Goal: Information Seeking & Learning: Compare options

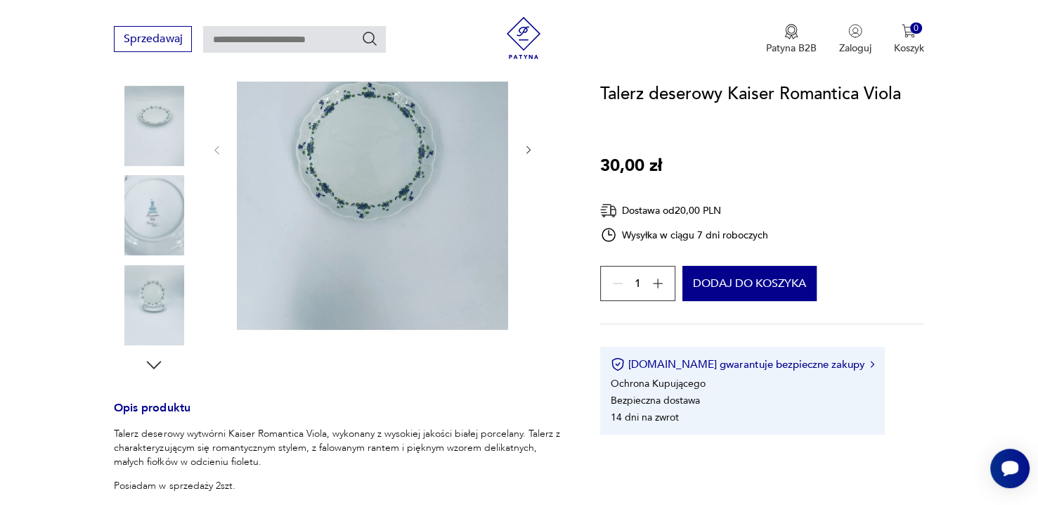
scroll to position [492, 0]
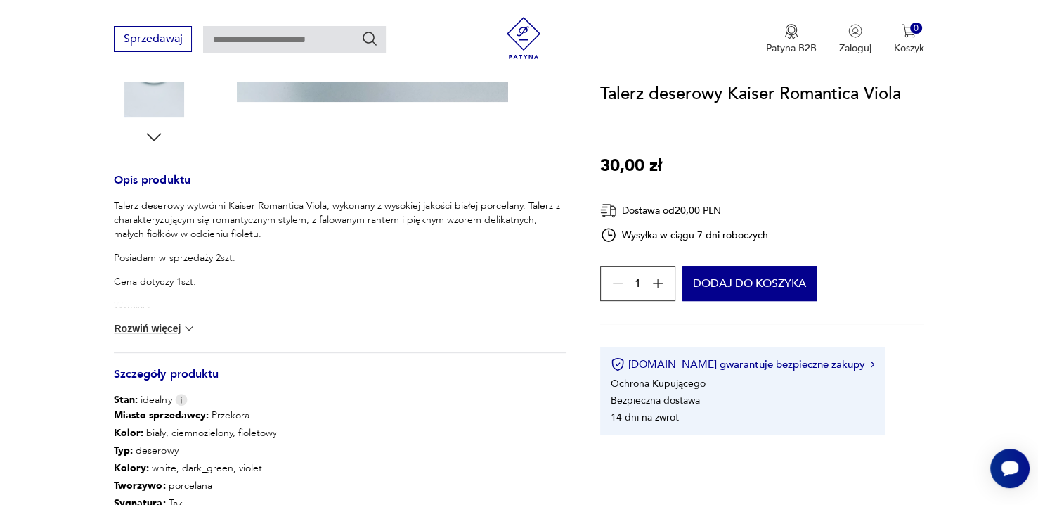
click at [172, 325] on button "Rozwiń więcej" at bounding box center [155, 328] width 82 height 14
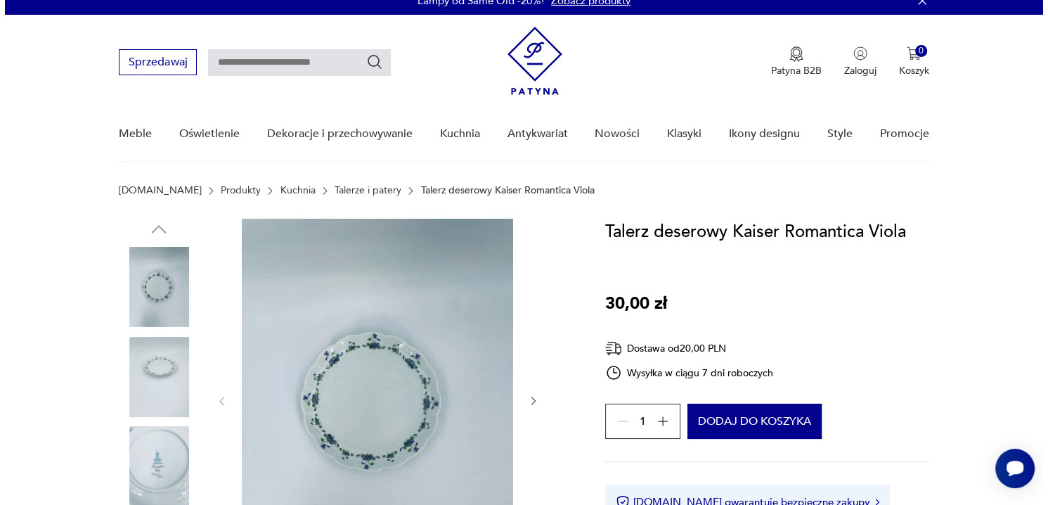
scroll to position [0, 0]
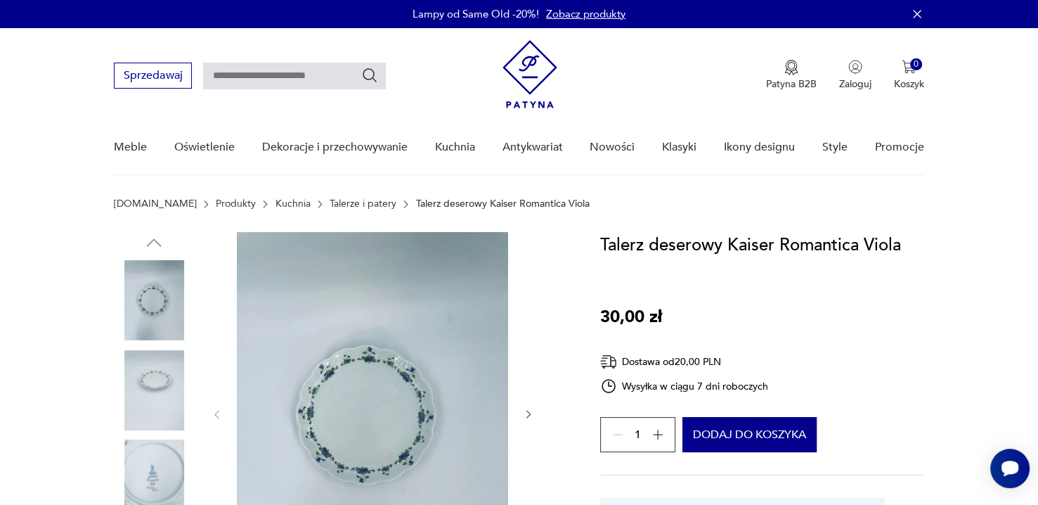
click at [404, 370] on img at bounding box center [372, 413] width 271 height 362
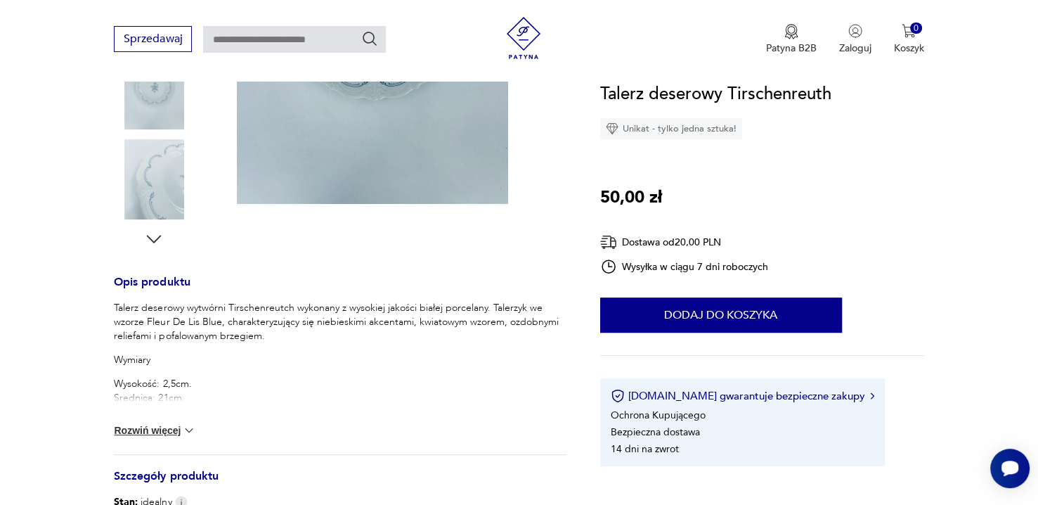
click at [162, 427] on button "Rozwiń więcej" at bounding box center [155, 430] width 82 height 14
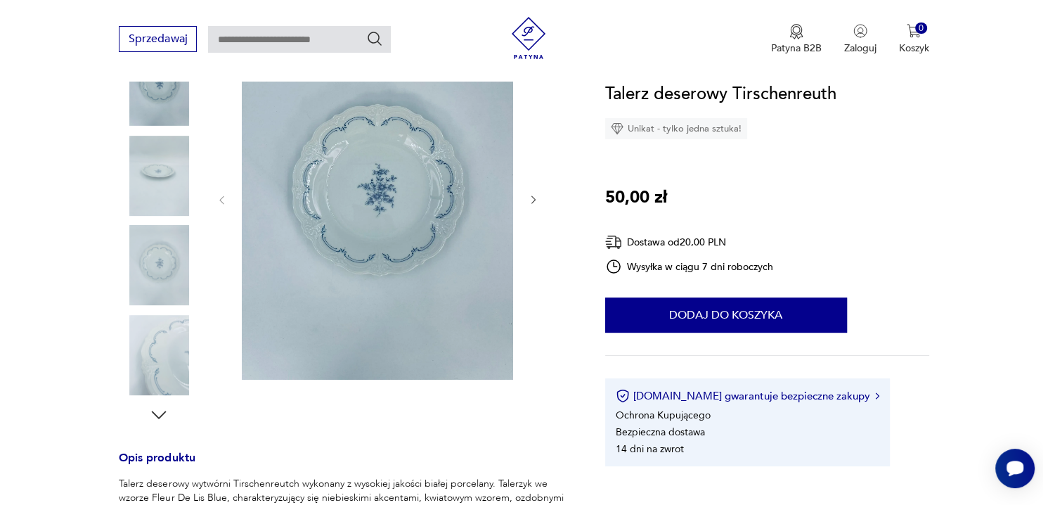
scroll to position [109, 0]
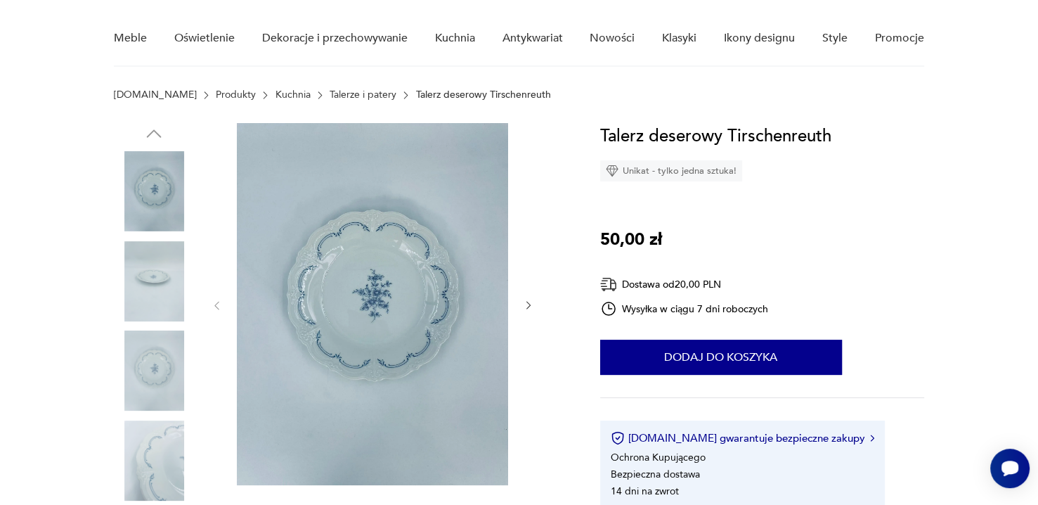
click at [879, 317] on div "Talerz deserowy Tirschenreuth Unikat - tylko jedna sztuka! 50,00 zł Dostawa od …" at bounding box center [762, 315] width 324 height 385
click at [354, 323] on img at bounding box center [372, 304] width 271 height 362
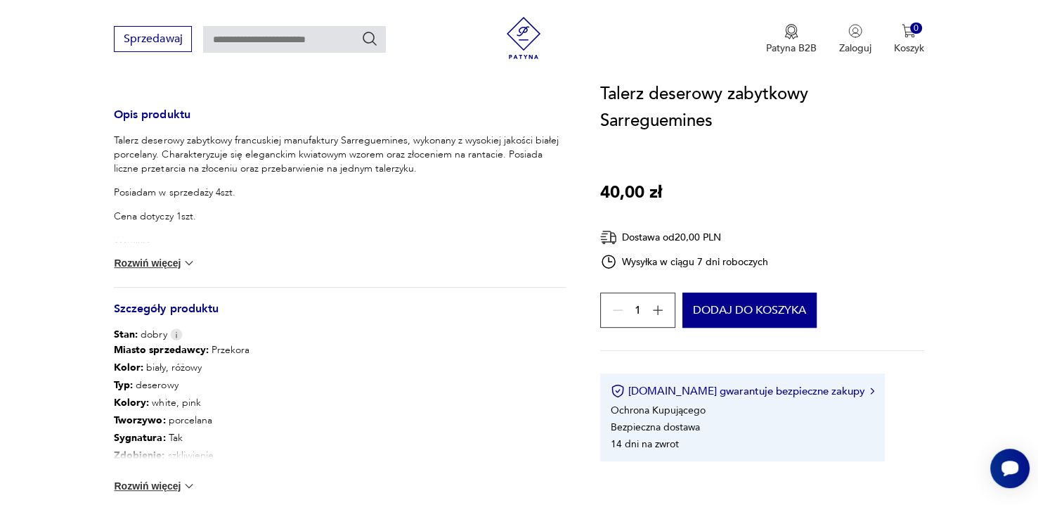
scroll to position [562, 0]
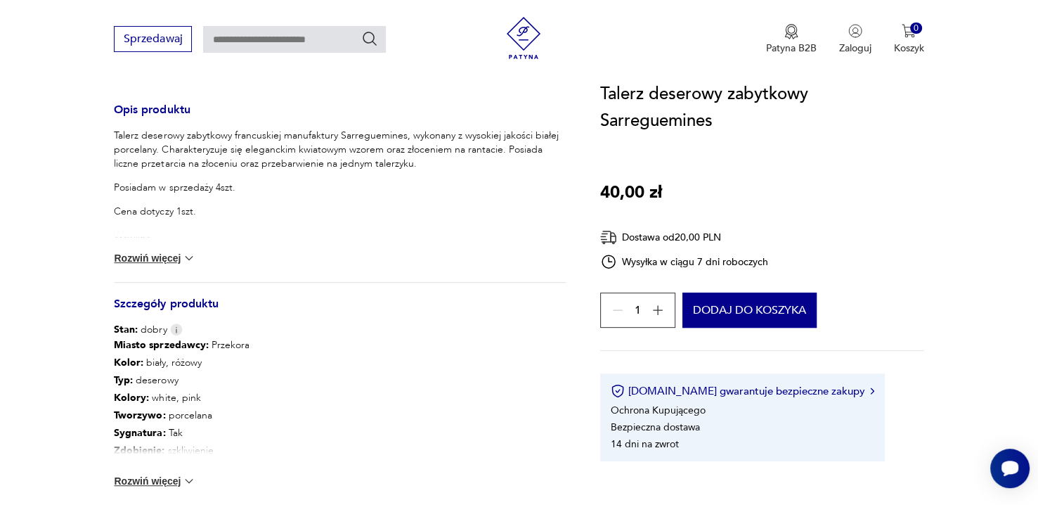
click at [169, 257] on button "Rozwiń więcej" at bounding box center [155, 258] width 82 height 14
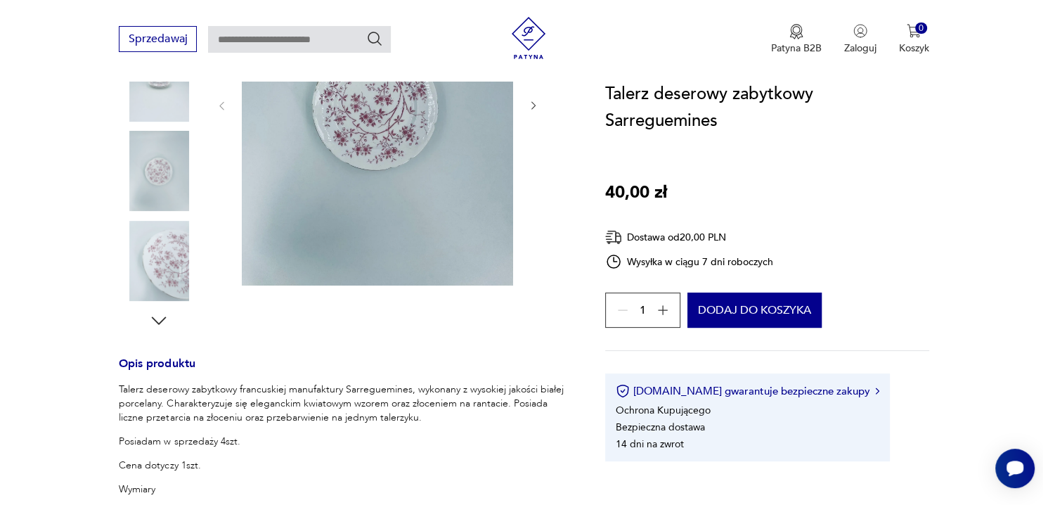
scroll to position [141, 0]
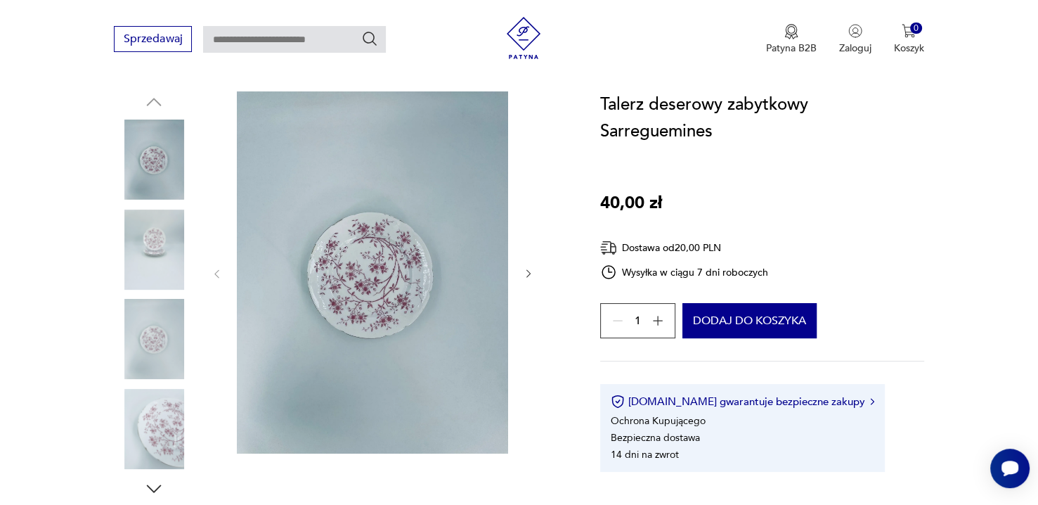
click at [346, 268] on img at bounding box center [372, 272] width 271 height 362
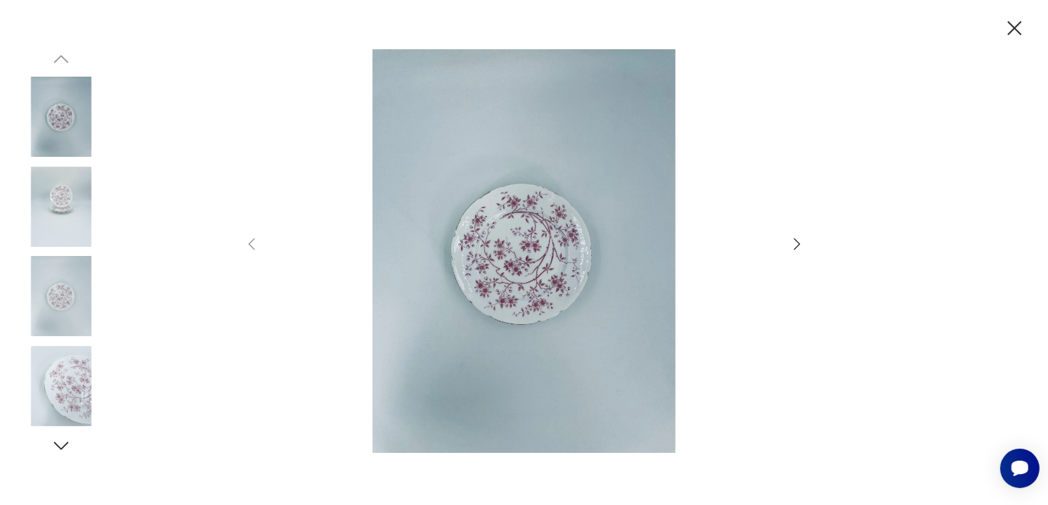
click at [640, 280] on img at bounding box center [524, 250] width 500 height 403
click at [484, 269] on img at bounding box center [524, 250] width 500 height 403
click at [557, 266] on img at bounding box center [524, 250] width 500 height 403
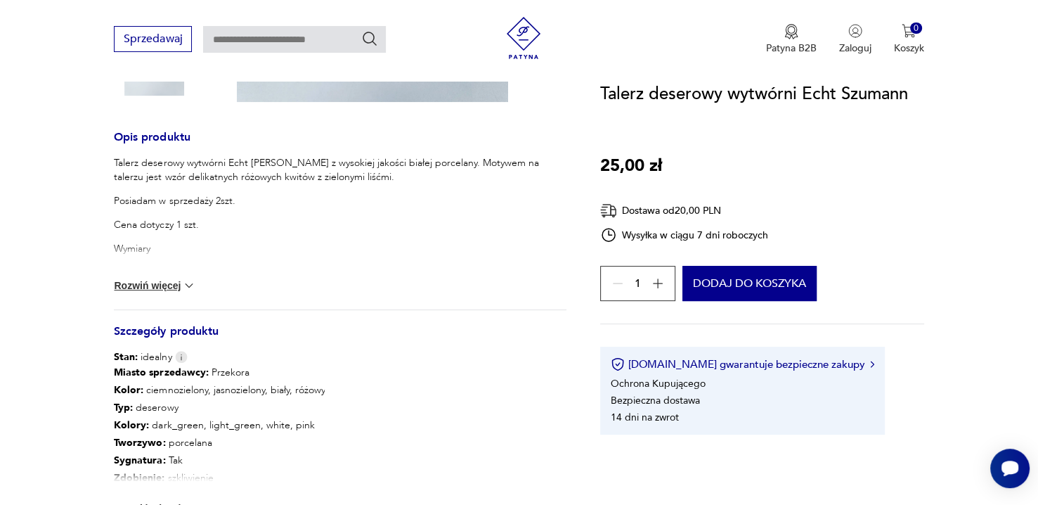
click at [154, 278] on button "Rozwiń więcej" at bounding box center [155, 285] width 82 height 14
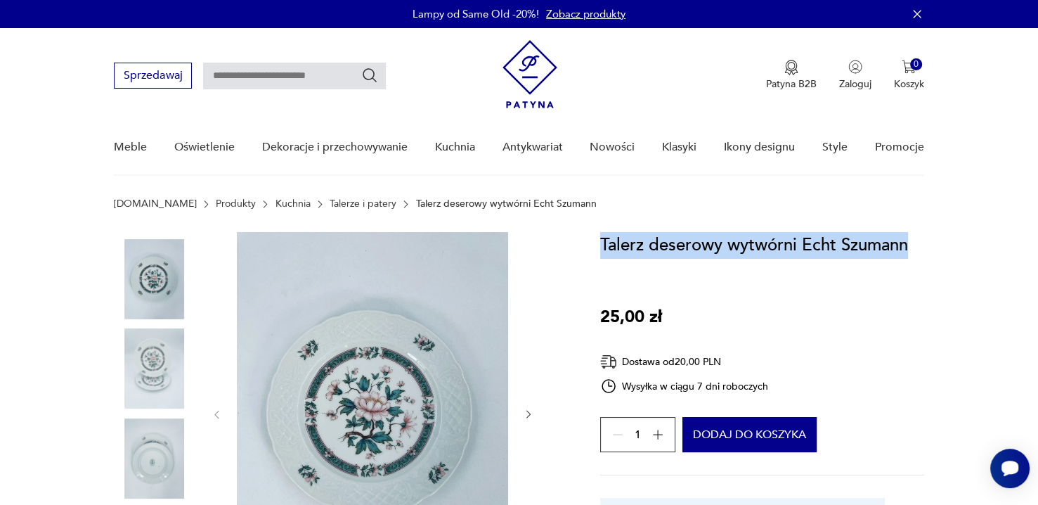
drag, startPoint x: 598, startPoint y: 247, endPoint x: 915, endPoint y: 262, distance: 317.4
copy h1 "Talerz deserowy wytwórni Echt Szumann"
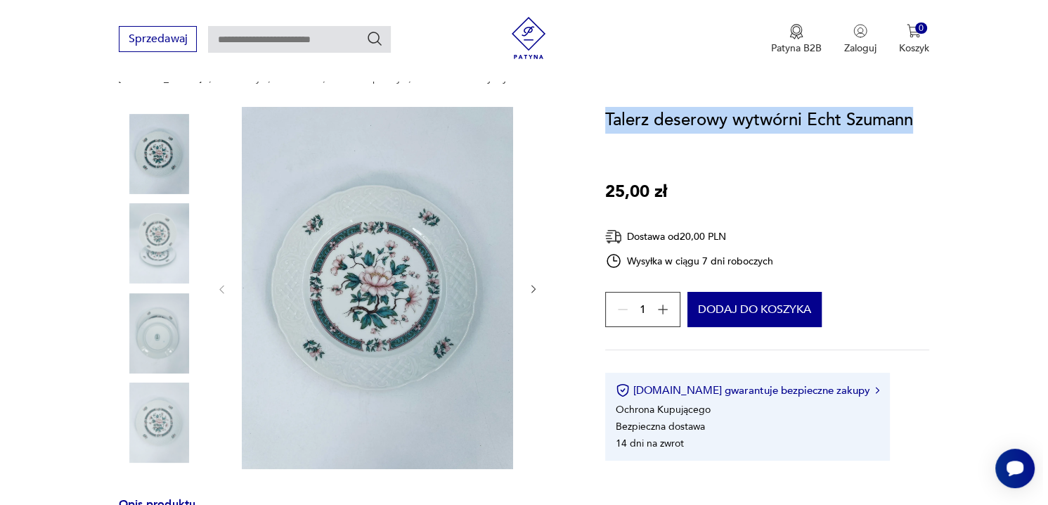
scroll to position [141, 0]
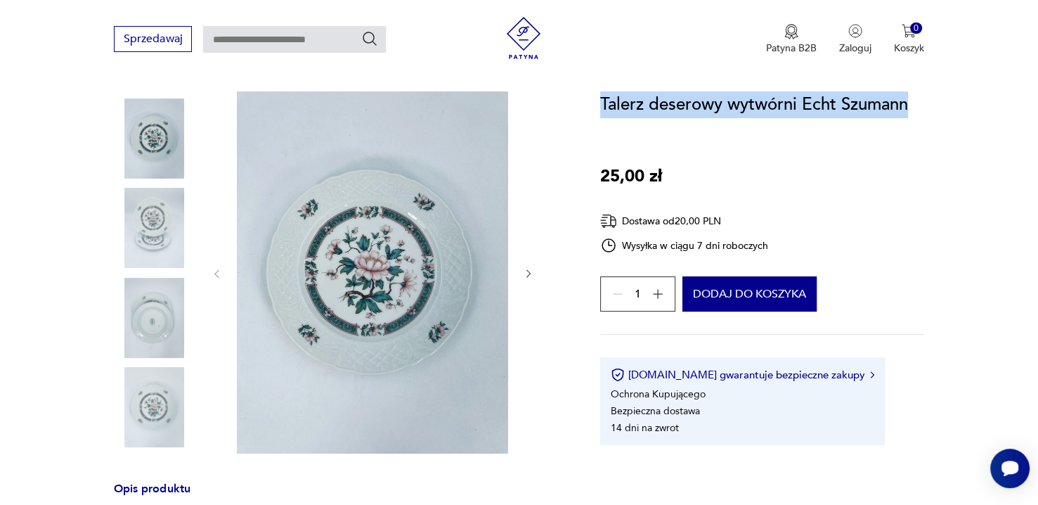
click at [435, 261] on img at bounding box center [372, 272] width 271 height 362
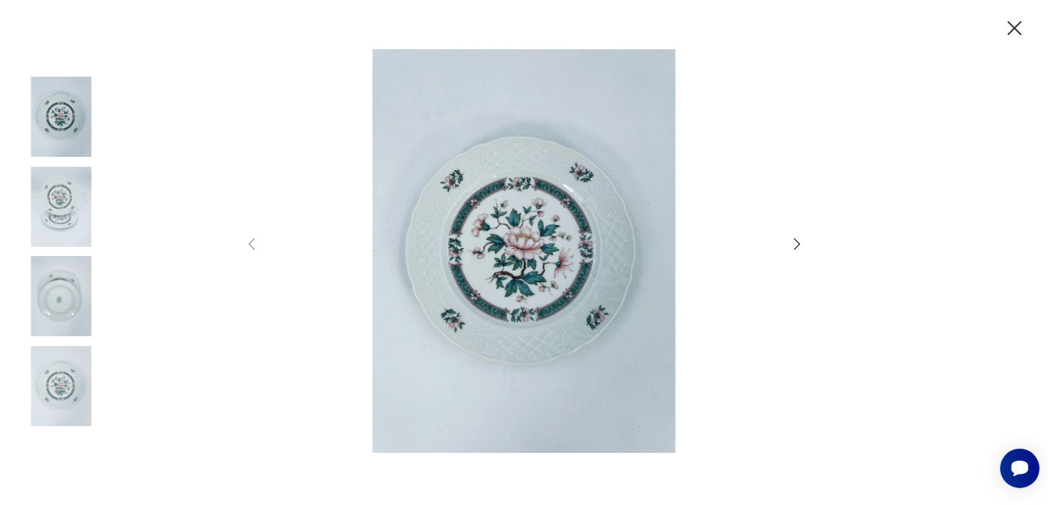
click at [596, 264] on img at bounding box center [524, 250] width 500 height 403
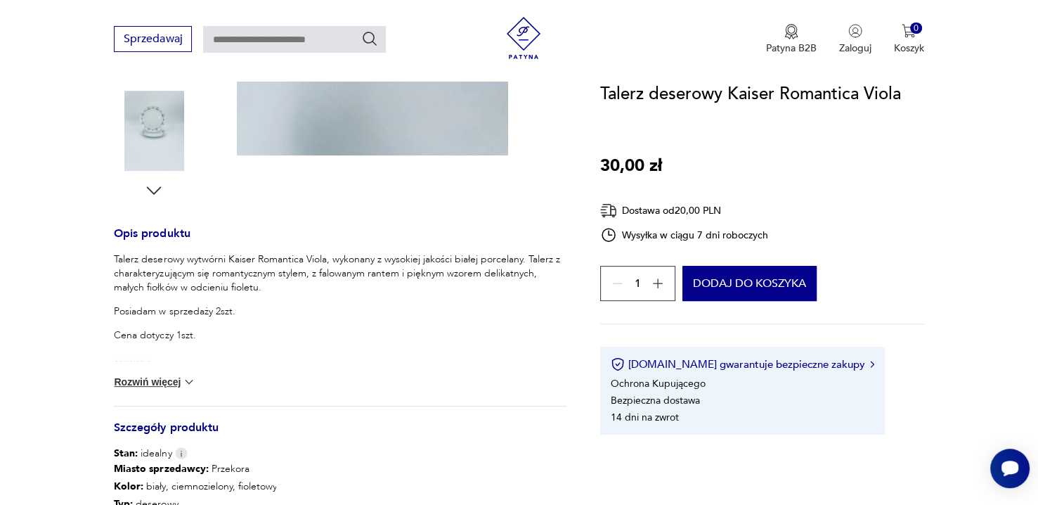
scroll to position [633, 0]
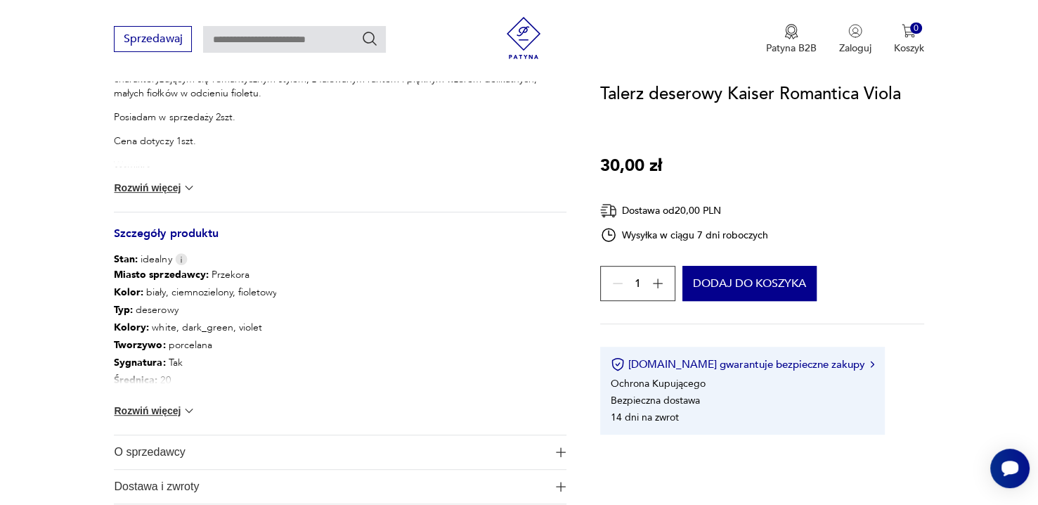
click at [168, 402] on div "Miasto sprzedawcy : Przekora Kolor: biały, ciemnozielony, fioletowy Typ : deser…" at bounding box center [340, 350] width 452 height 168
click at [170, 406] on button "Rozwiń więcej" at bounding box center [155, 410] width 82 height 14
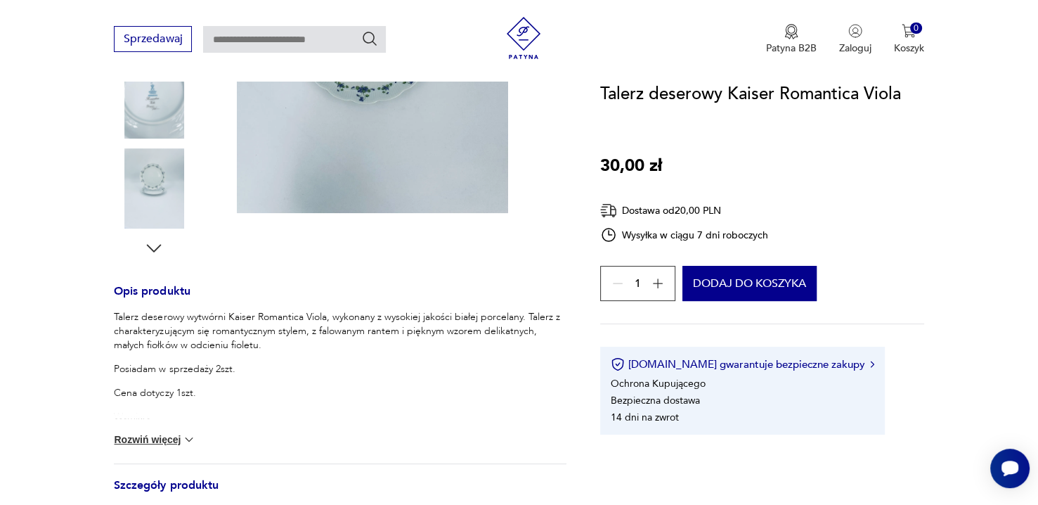
scroll to position [211, 0]
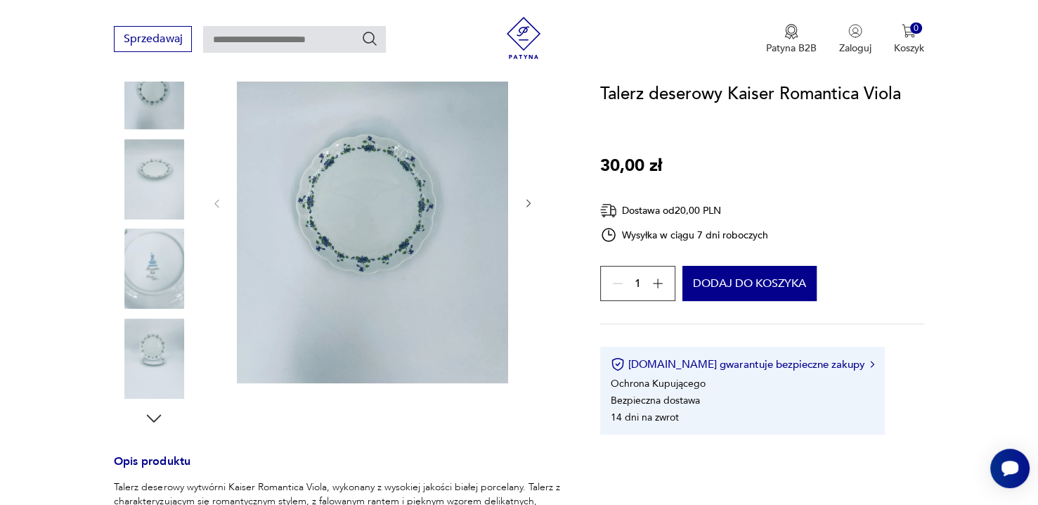
click at [410, 363] on img at bounding box center [372, 202] width 271 height 362
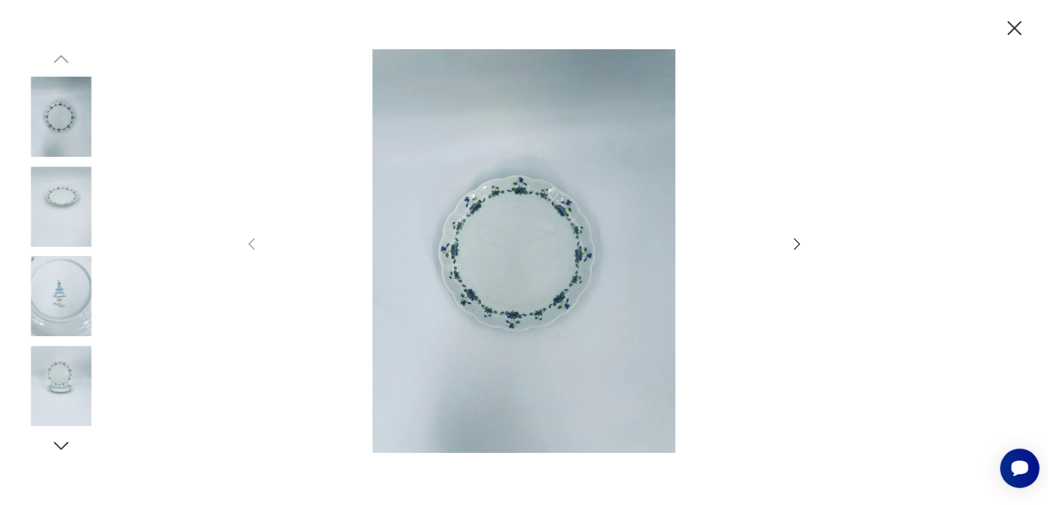
click at [481, 245] on img at bounding box center [524, 250] width 500 height 403
click at [545, 225] on img at bounding box center [524, 250] width 500 height 403
click at [611, 218] on img at bounding box center [524, 250] width 500 height 403
click at [493, 196] on img at bounding box center [524, 250] width 500 height 403
click at [499, 223] on img at bounding box center [524, 250] width 500 height 403
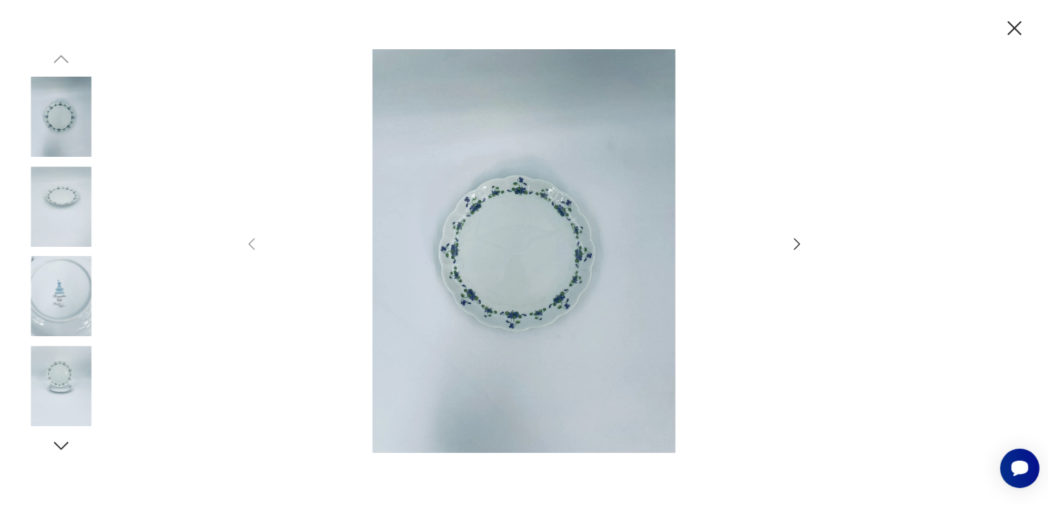
click at [525, 208] on img at bounding box center [524, 250] width 500 height 403
click at [524, 208] on img at bounding box center [524, 250] width 500 height 403
click at [524, 207] on img at bounding box center [524, 250] width 500 height 403
click at [1012, 28] on icon "button" at bounding box center [1014, 28] width 25 height 25
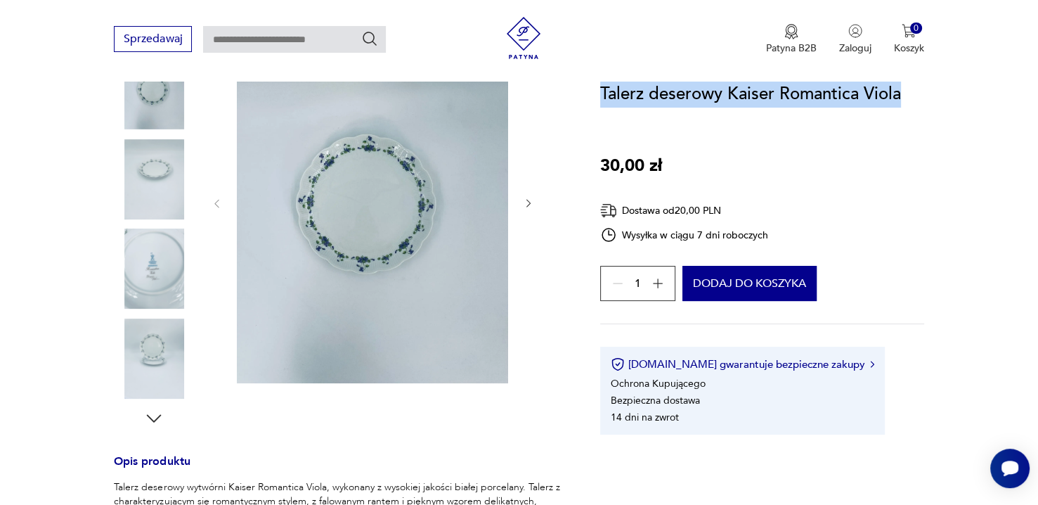
drag, startPoint x: 919, startPoint y: 96, endPoint x: 601, endPoint y: 103, distance: 317.8
copy h1 "Talerz deserowy Kaiser Romantica Viola"
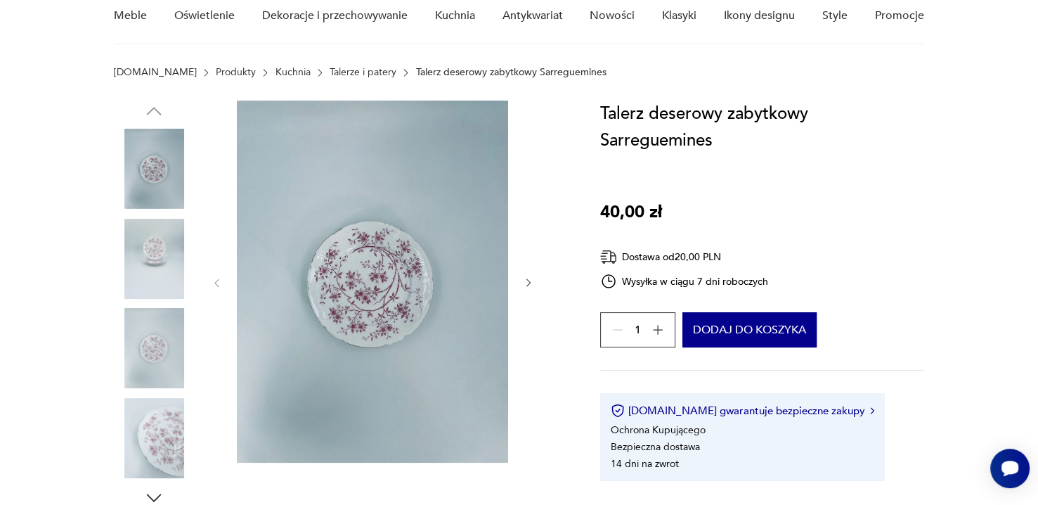
scroll to position [141, 0]
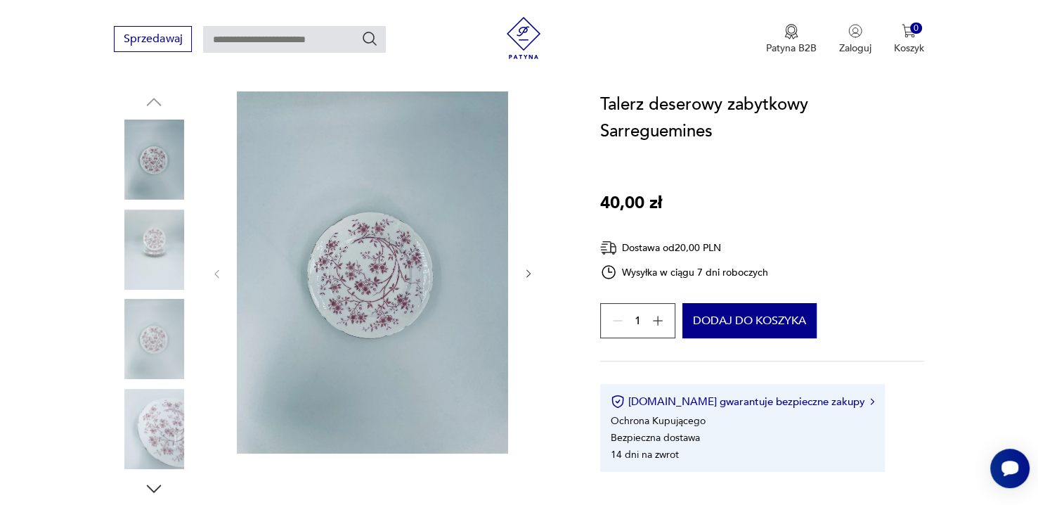
click at [523, 264] on div at bounding box center [372, 273] width 323 height 365
click at [527, 273] on icon "button" at bounding box center [529, 274] width 12 height 12
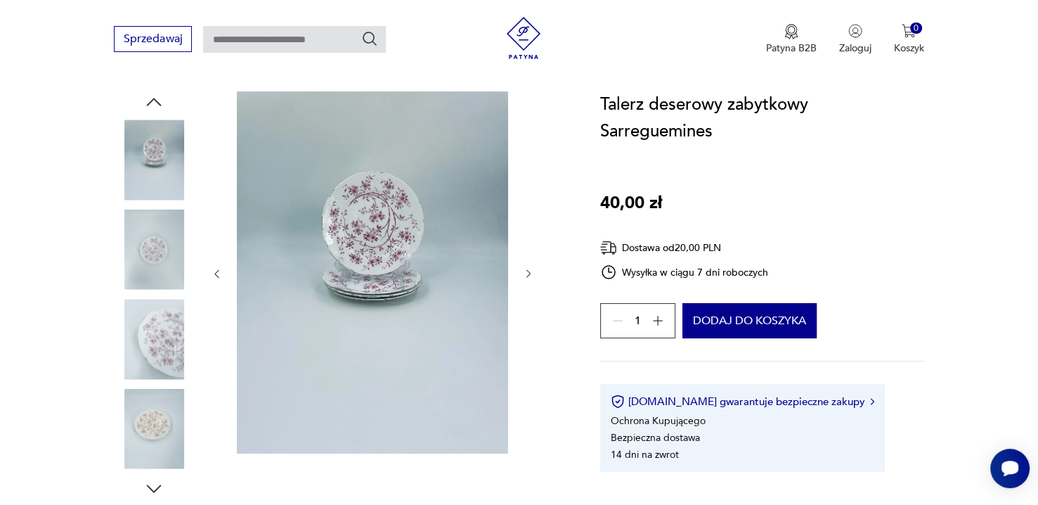
click at [420, 274] on img at bounding box center [372, 272] width 271 height 362
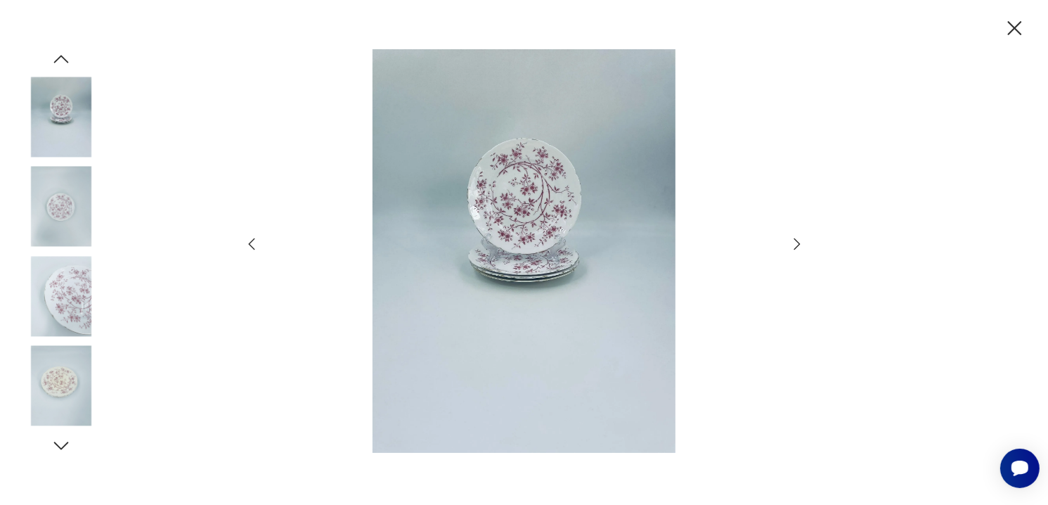
click at [479, 243] on img at bounding box center [524, 250] width 500 height 403
click at [508, 290] on img at bounding box center [524, 250] width 500 height 403
click at [699, 181] on img at bounding box center [524, 250] width 500 height 403
click at [1022, 12] on div at bounding box center [524, 252] width 1048 height 505
click at [1009, 25] on icon "button" at bounding box center [1014, 28] width 25 height 25
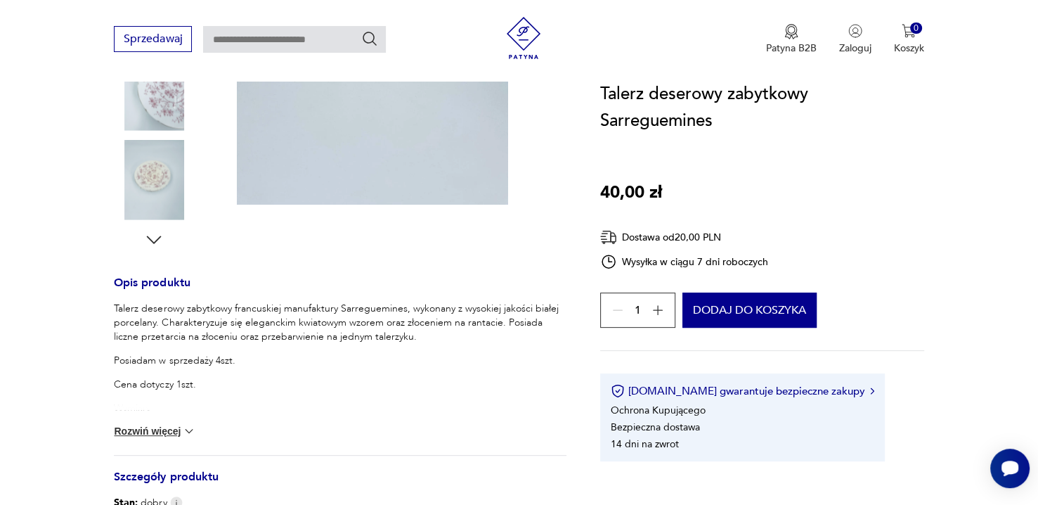
scroll to position [422, 0]
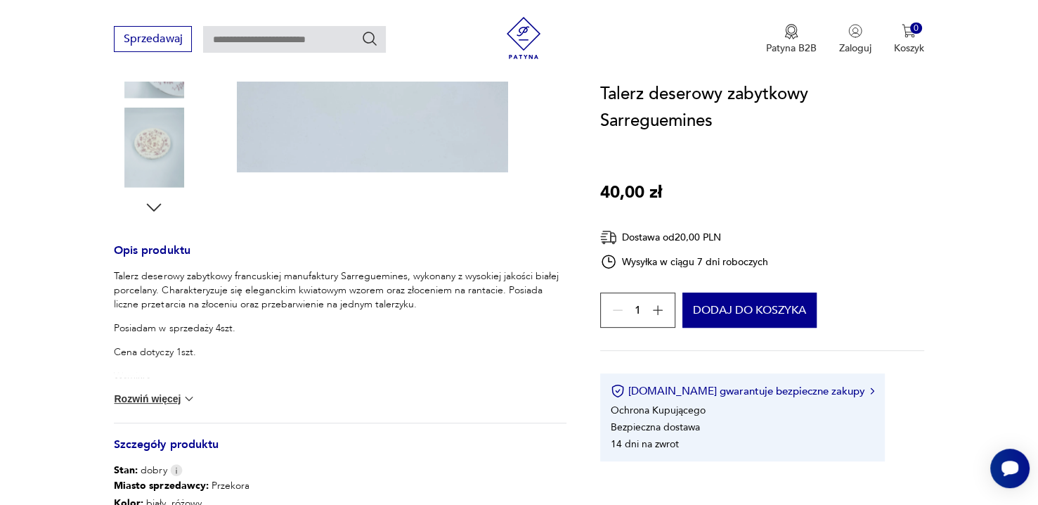
click at [182, 396] on img at bounding box center [189, 399] width 14 height 14
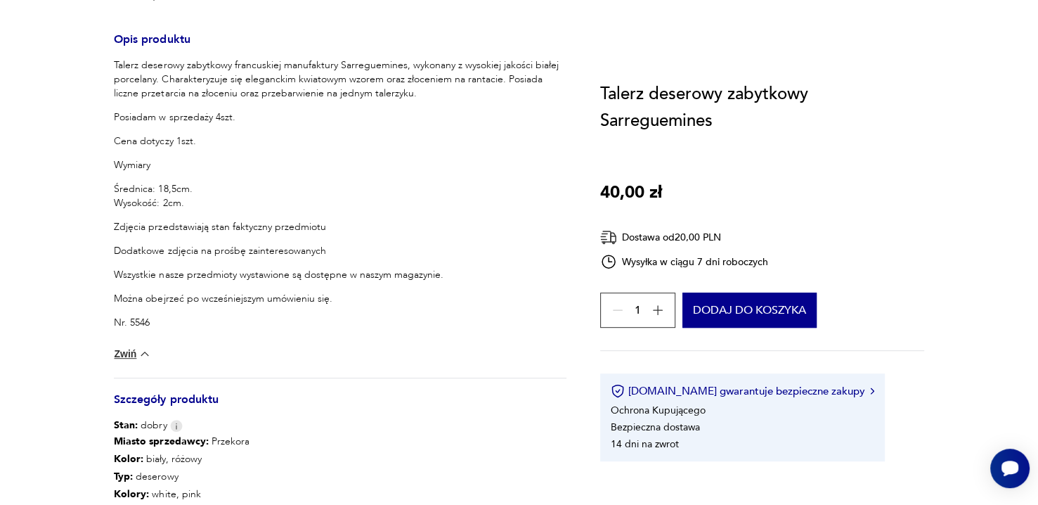
scroll to position [0, 0]
